Goal: Task Accomplishment & Management: Manage account settings

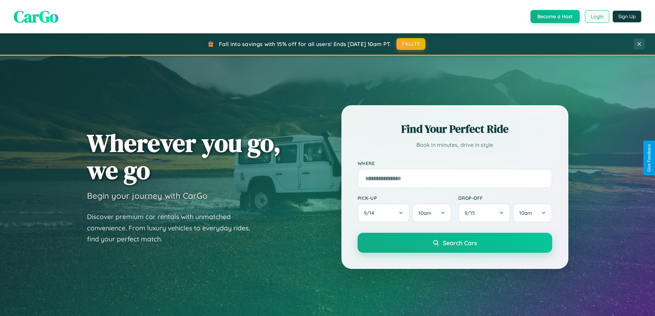
click at [596, 17] on button "Login" at bounding box center [597, 16] width 24 height 12
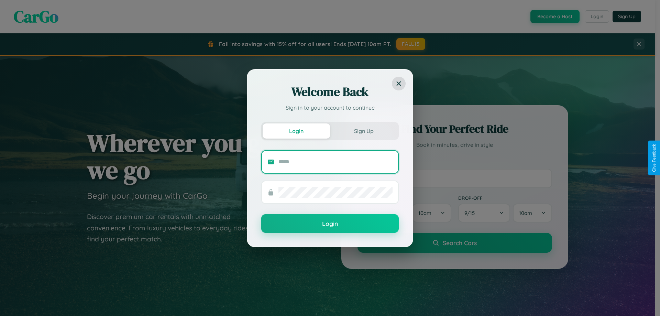
click at [336, 162] on input "text" at bounding box center [335, 161] width 114 height 11
type input "**********"
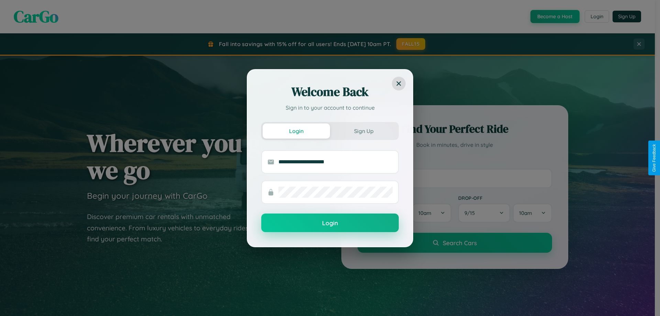
click at [330, 223] on button "Login" at bounding box center [330, 222] width 138 height 19
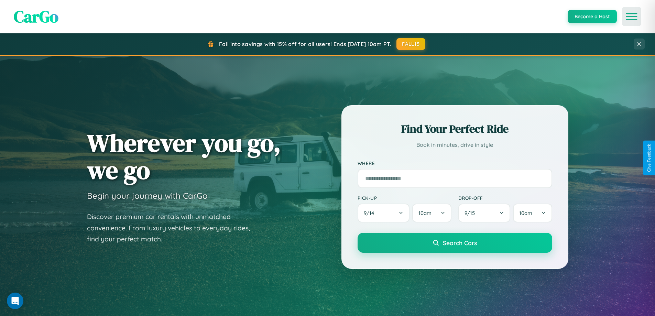
click at [631, 17] on icon "Open menu" at bounding box center [632, 16] width 10 height 6
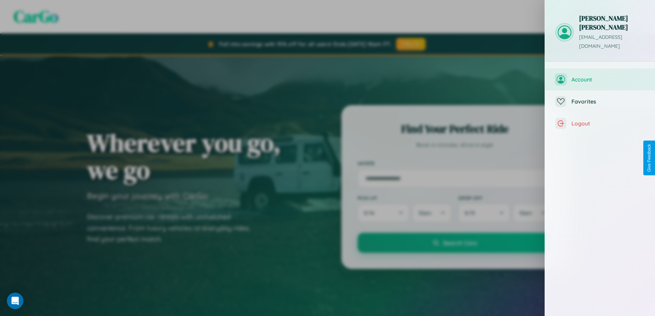
click at [600, 76] on span "Account" at bounding box center [607, 79] width 73 height 7
